Goal: Find specific page/section: Find specific page/section

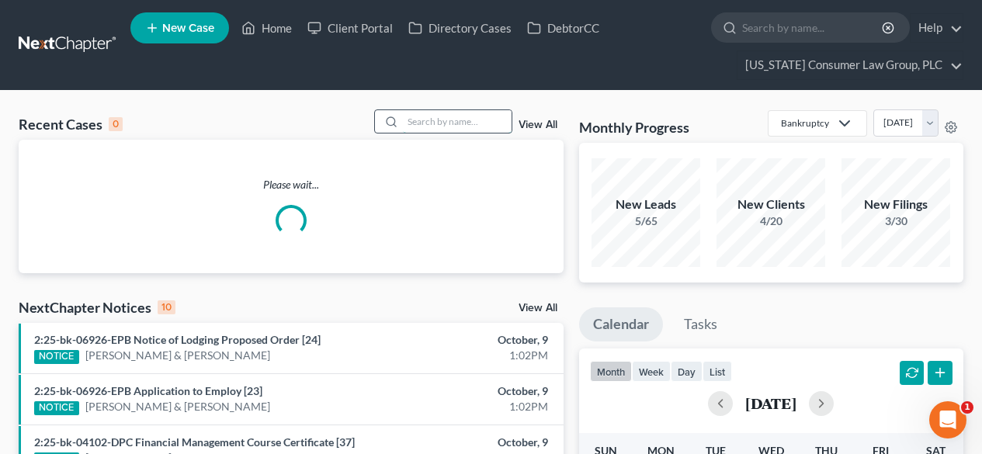
click at [476, 112] on input "search" at bounding box center [457, 121] width 109 height 23
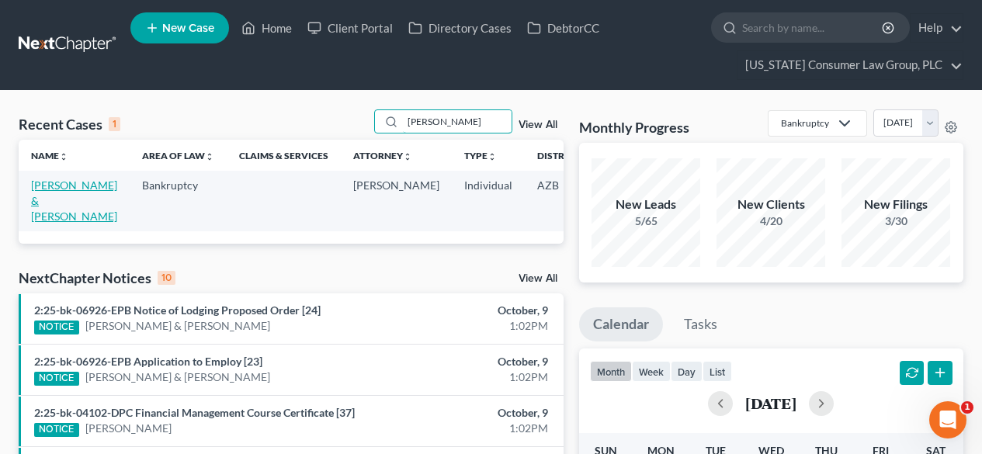
type input "farnsworth"
click at [58, 188] on link "Farnsworth, Christopher & Marieta" at bounding box center [74, 201] width 86 height 44
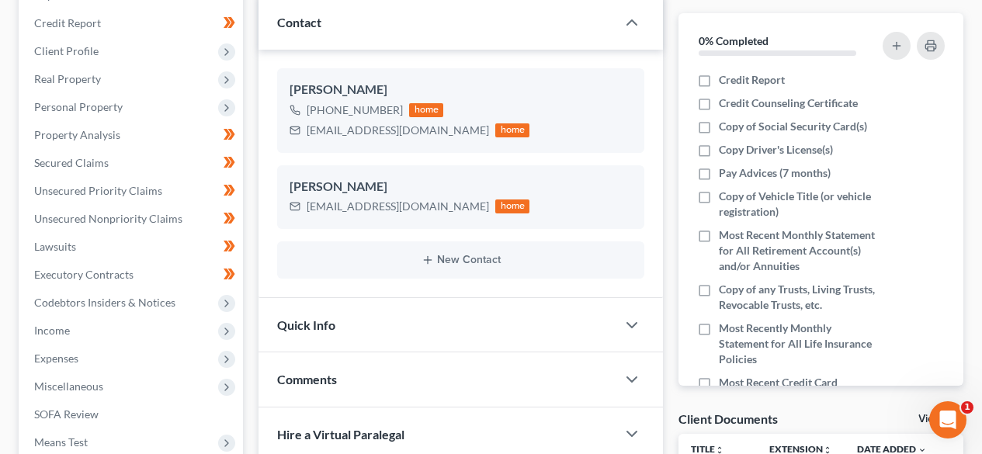
scroll to position [207, 0]
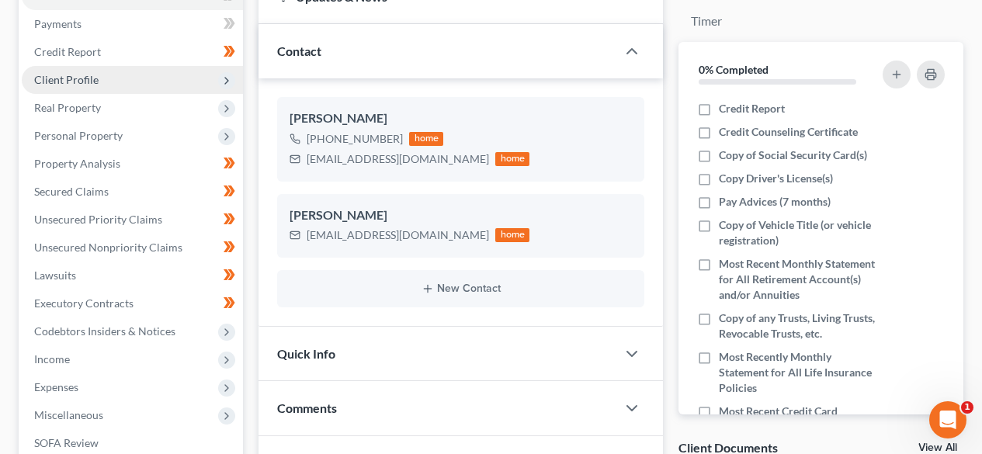
click at [85, 73] on span "Client Profile" at bounding box center [66, 79] width 64 height 13
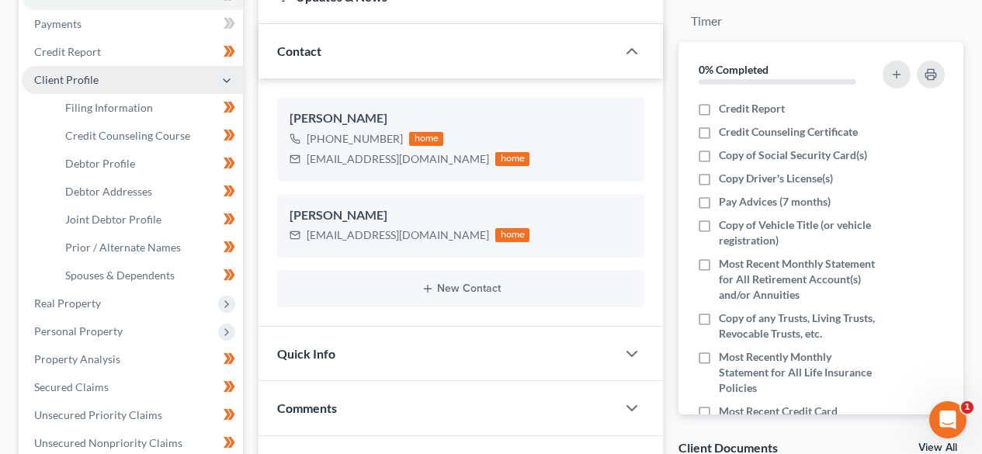
click at [89, 81] on span "Client Profile" at bounding box center [66, 79] width 64 height 13
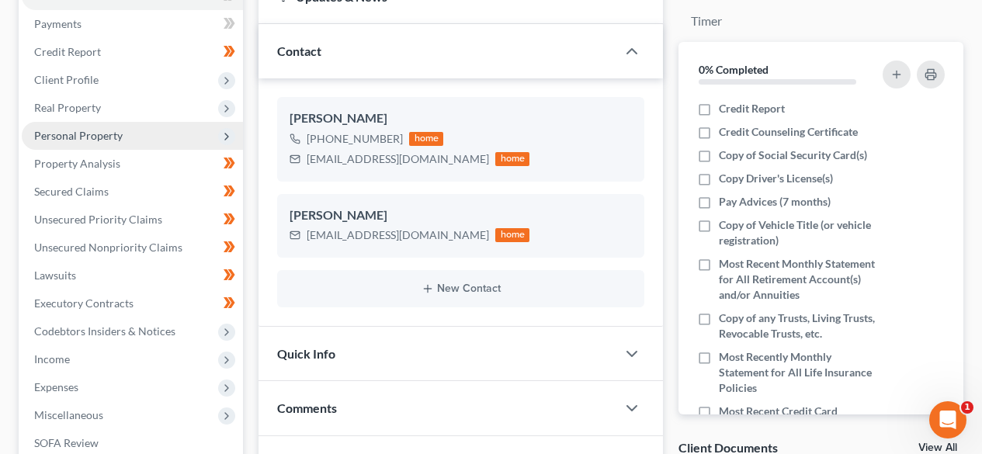
click at [89, 130] on span "Personal Property" at bounding box center [78, 135] width 89 height 13
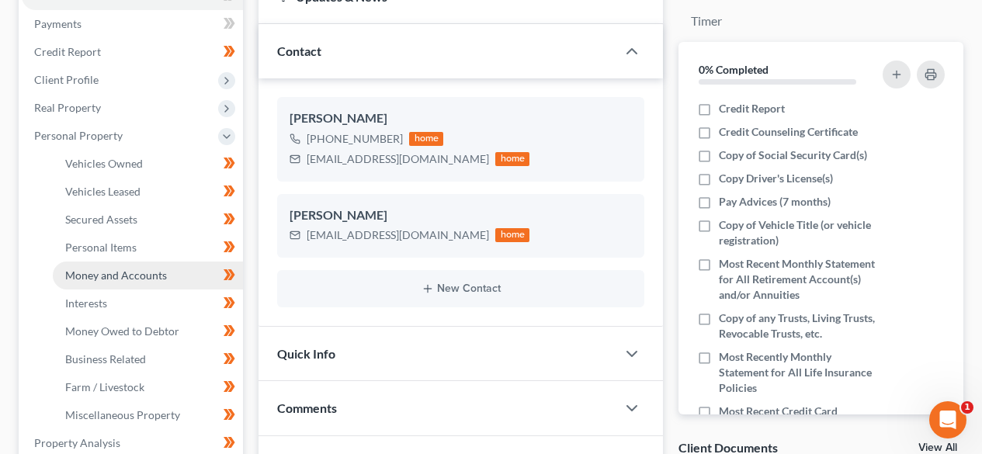
click at [109, 271] on span "Money and Accounts" at bounding box center [116, 275] width 102 height 13
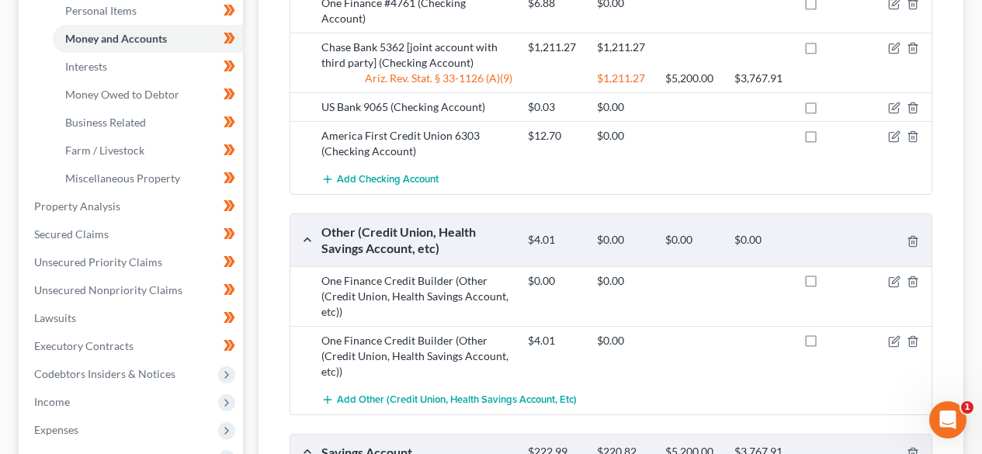
scroll to position [414, 0]
